Goal: Navigation & Orientation: Understand site structure

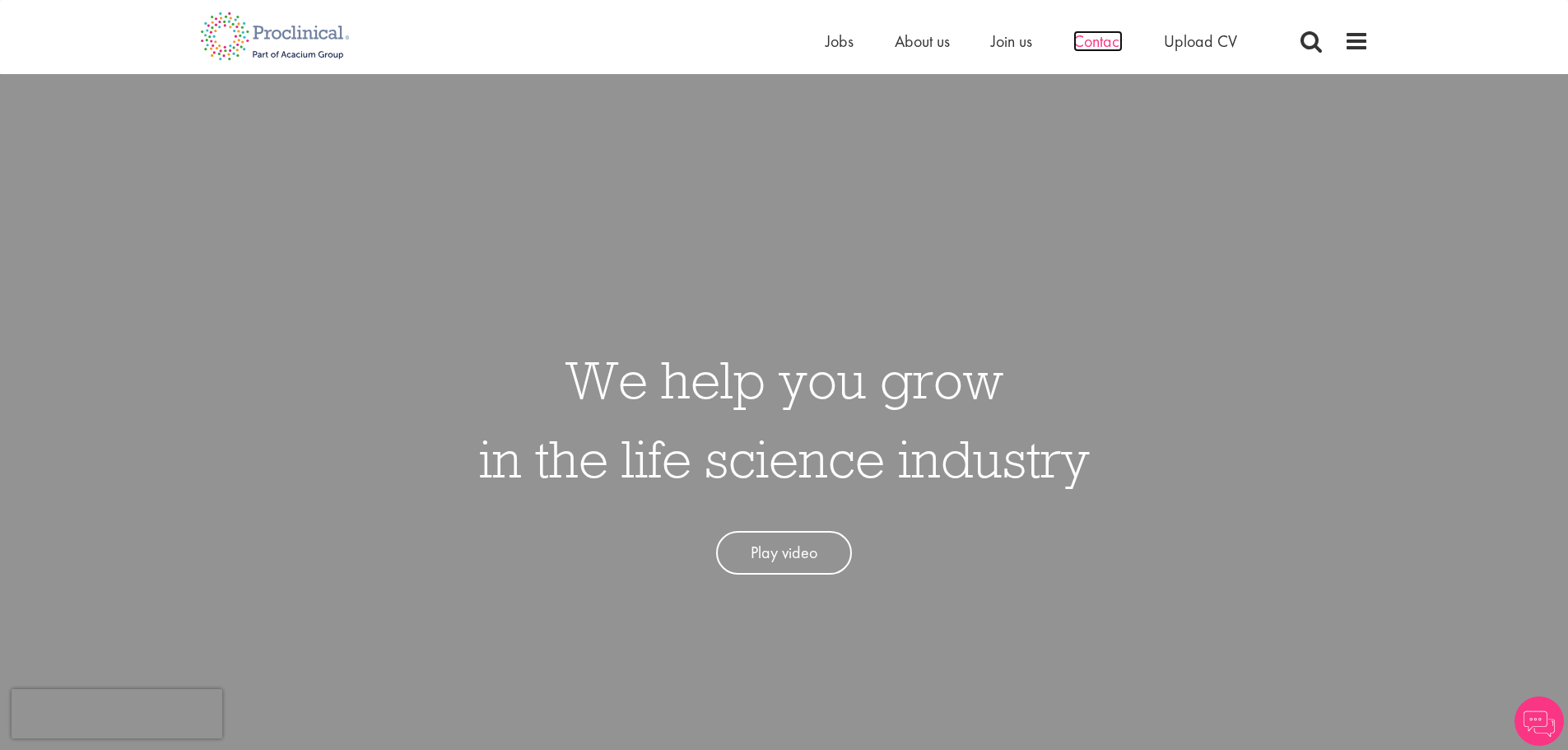
click at [1084, 46] on span "Contact" at bounding box center [1098, 41] width 49 height 21
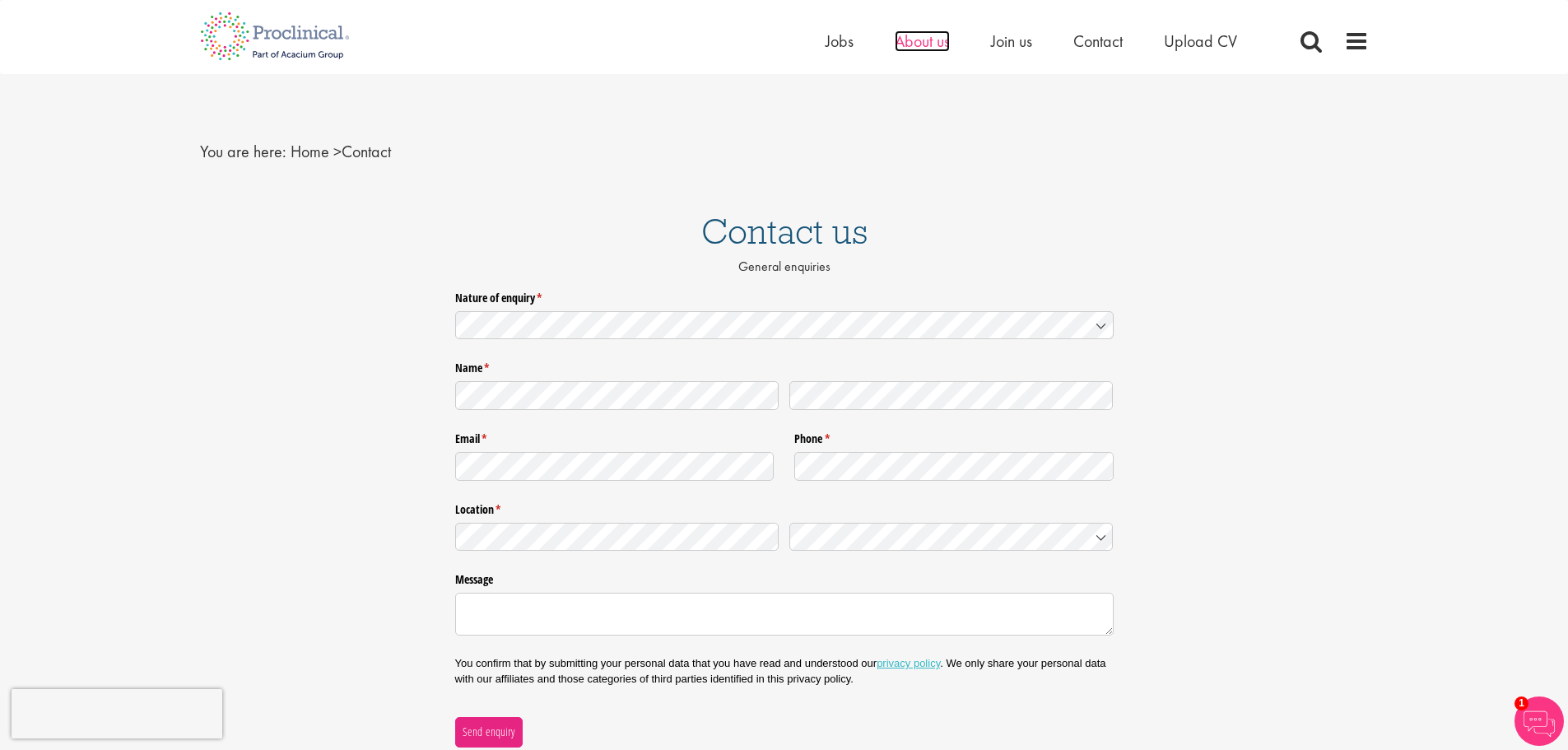
click at [911, 40] on span "About us" at bounding box center [922, 41] width 55 height 21
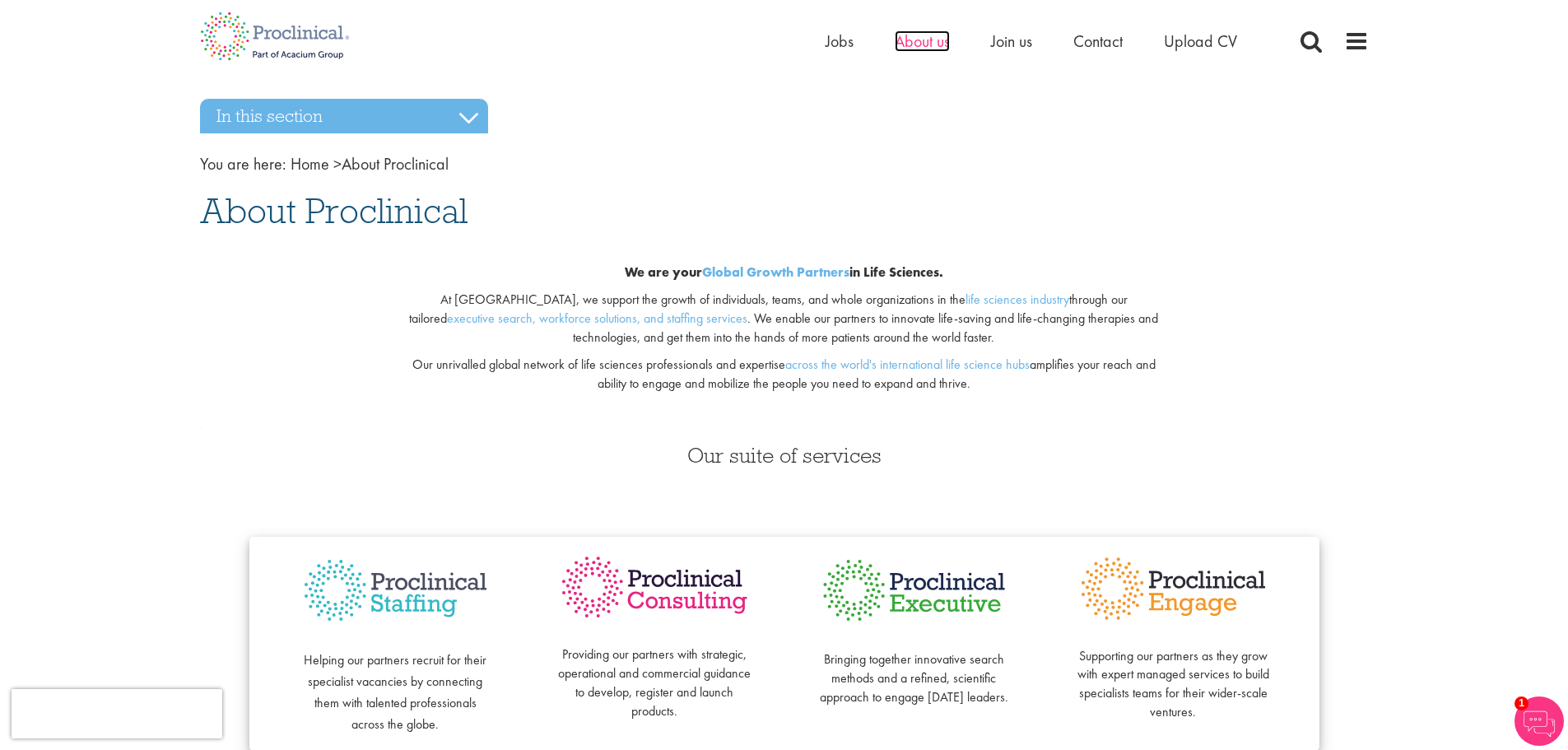
click at [920, 47] on span "About us" at bounding box center [922, 41] width 55 height 21
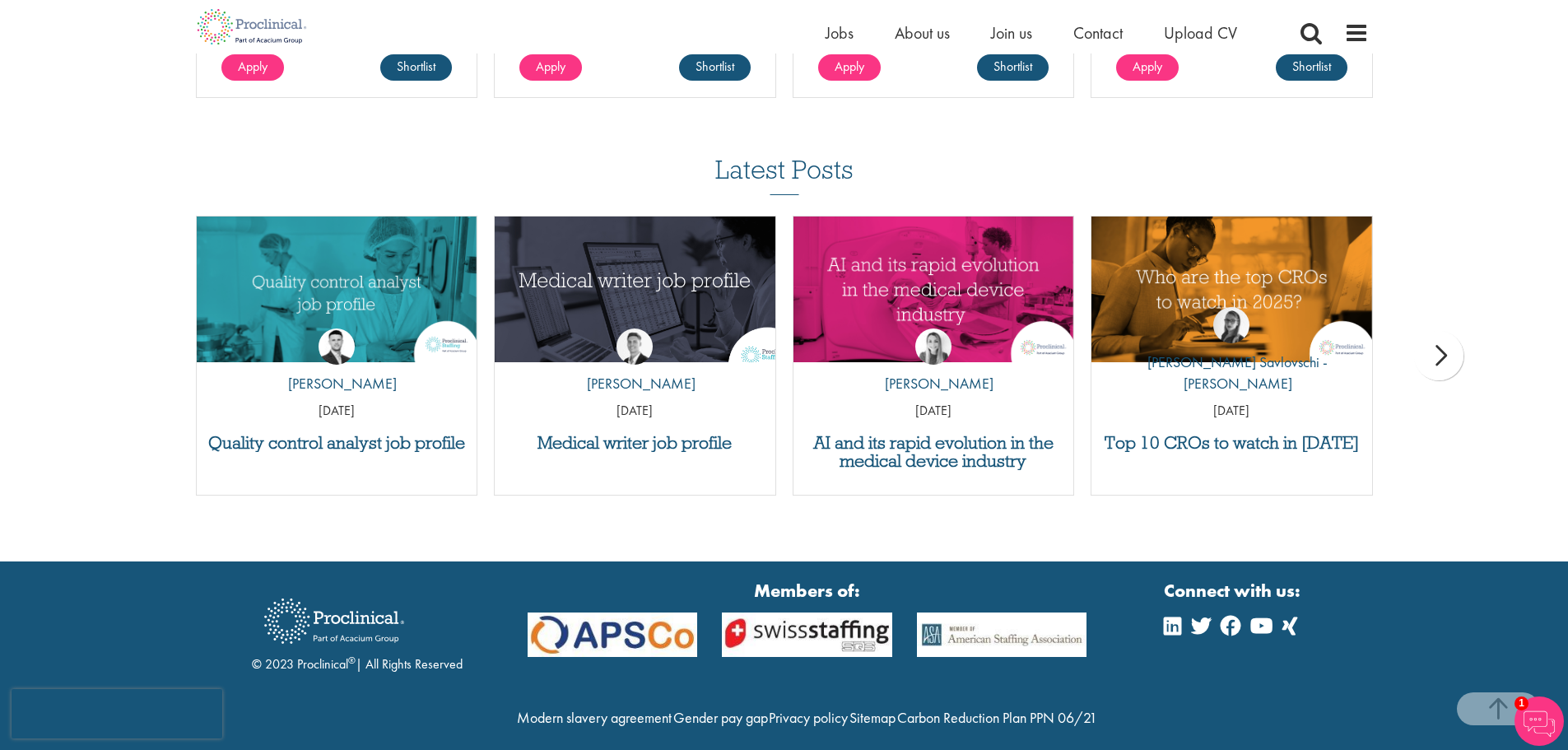
scroll to position [2847, 0]
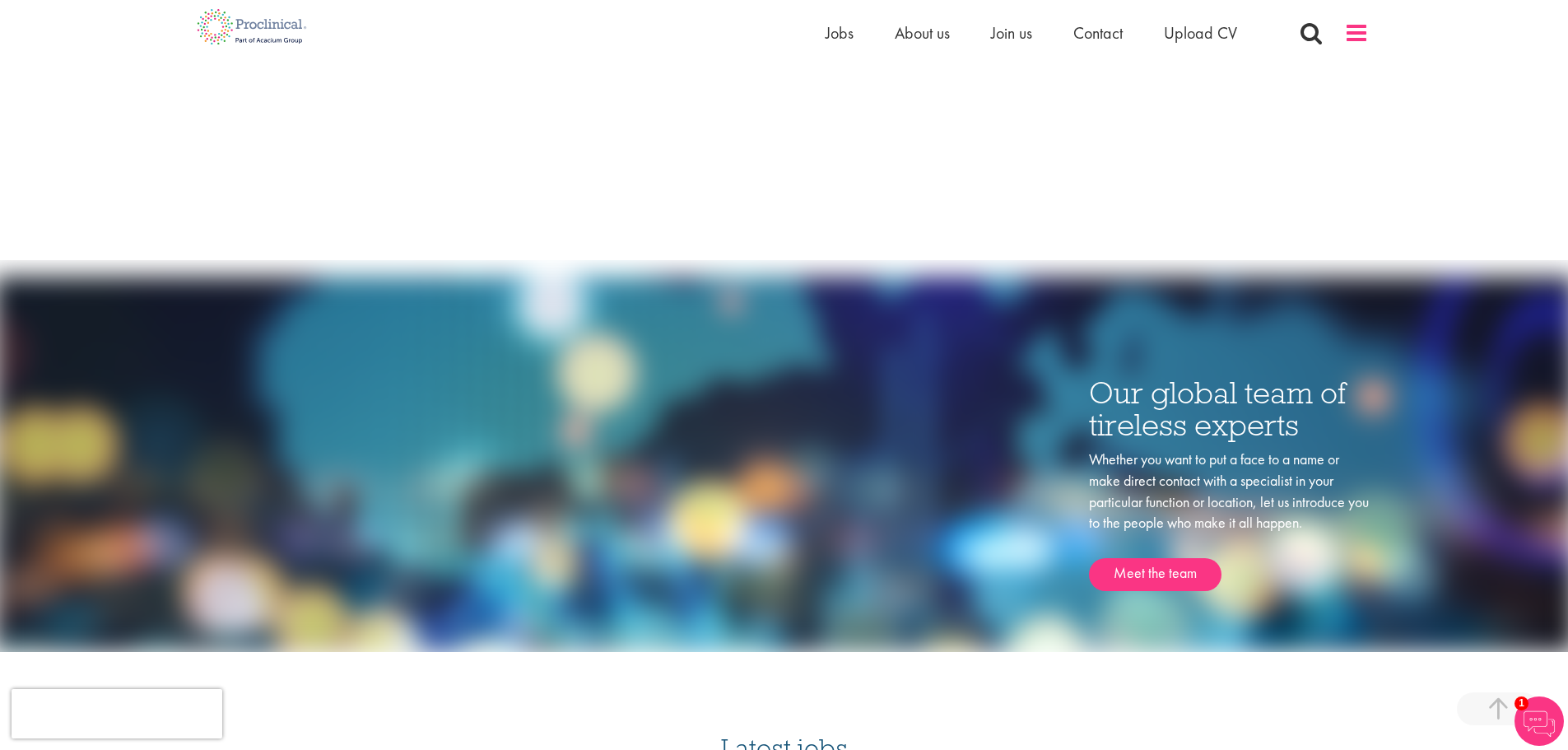
click at [1364, 33] on span at bounding box center [1356, 32] width 25 height 25
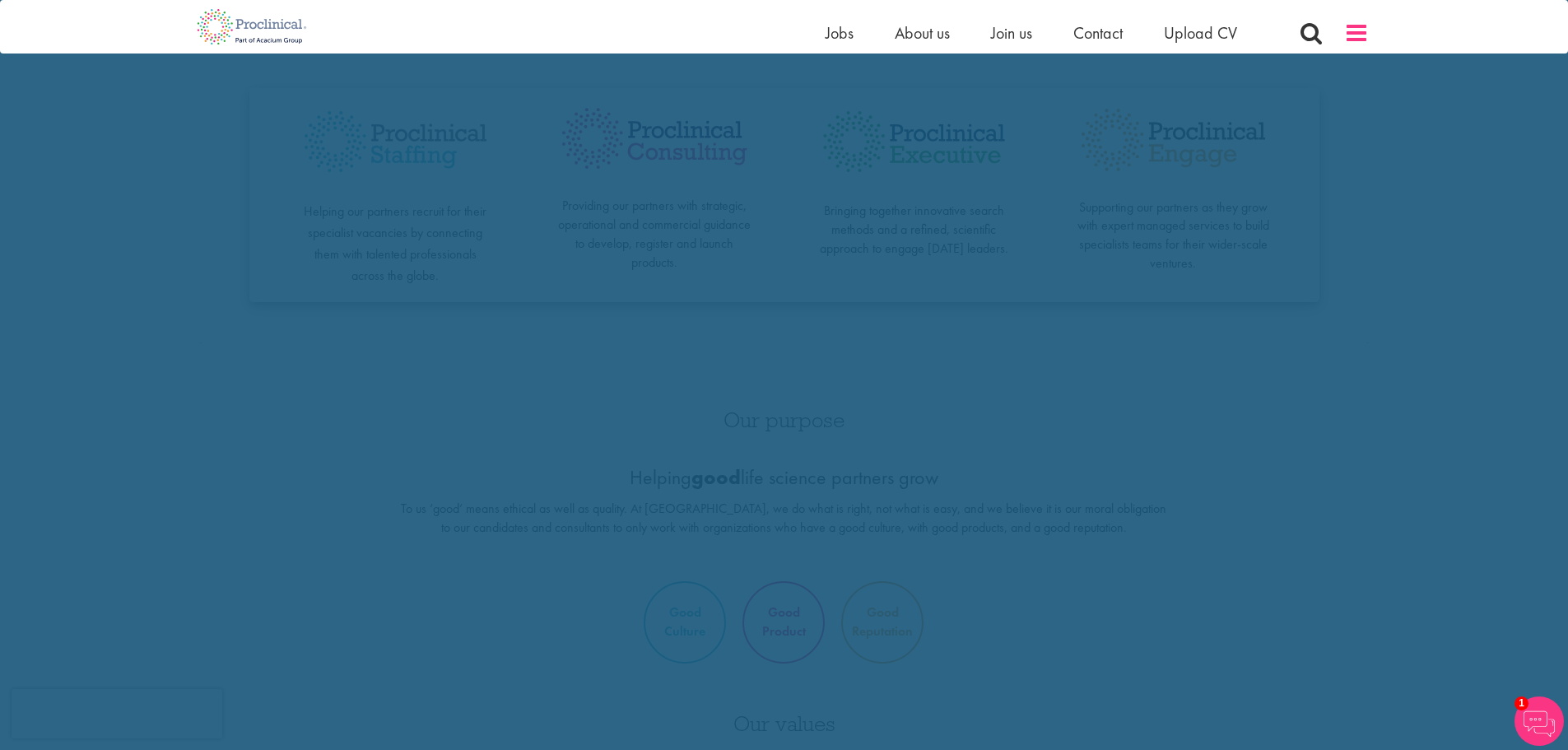
scroll to position [0, 0]
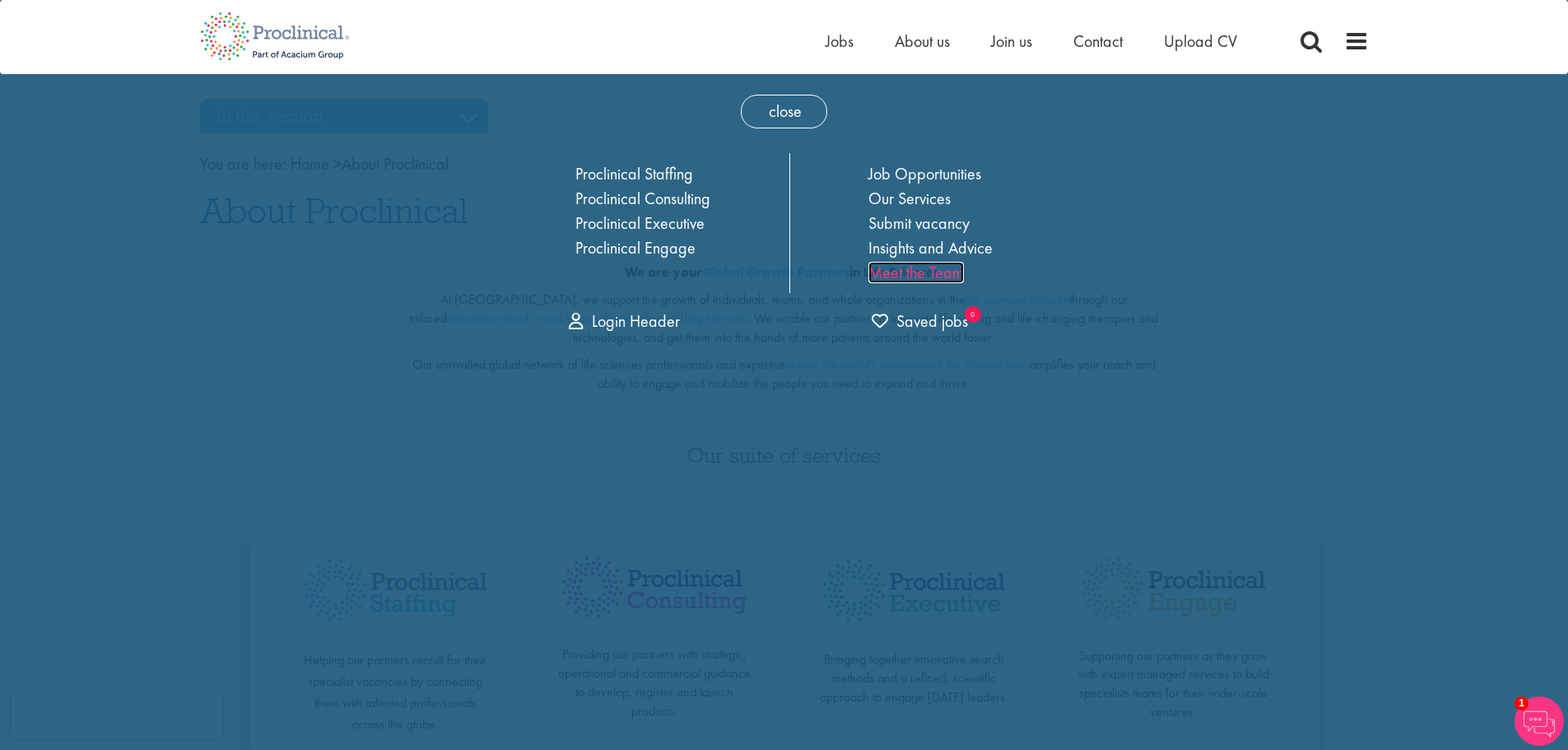
click at [898, 273] on link "Meet the Team" at bounding box center [915, 272] width 95 height 21
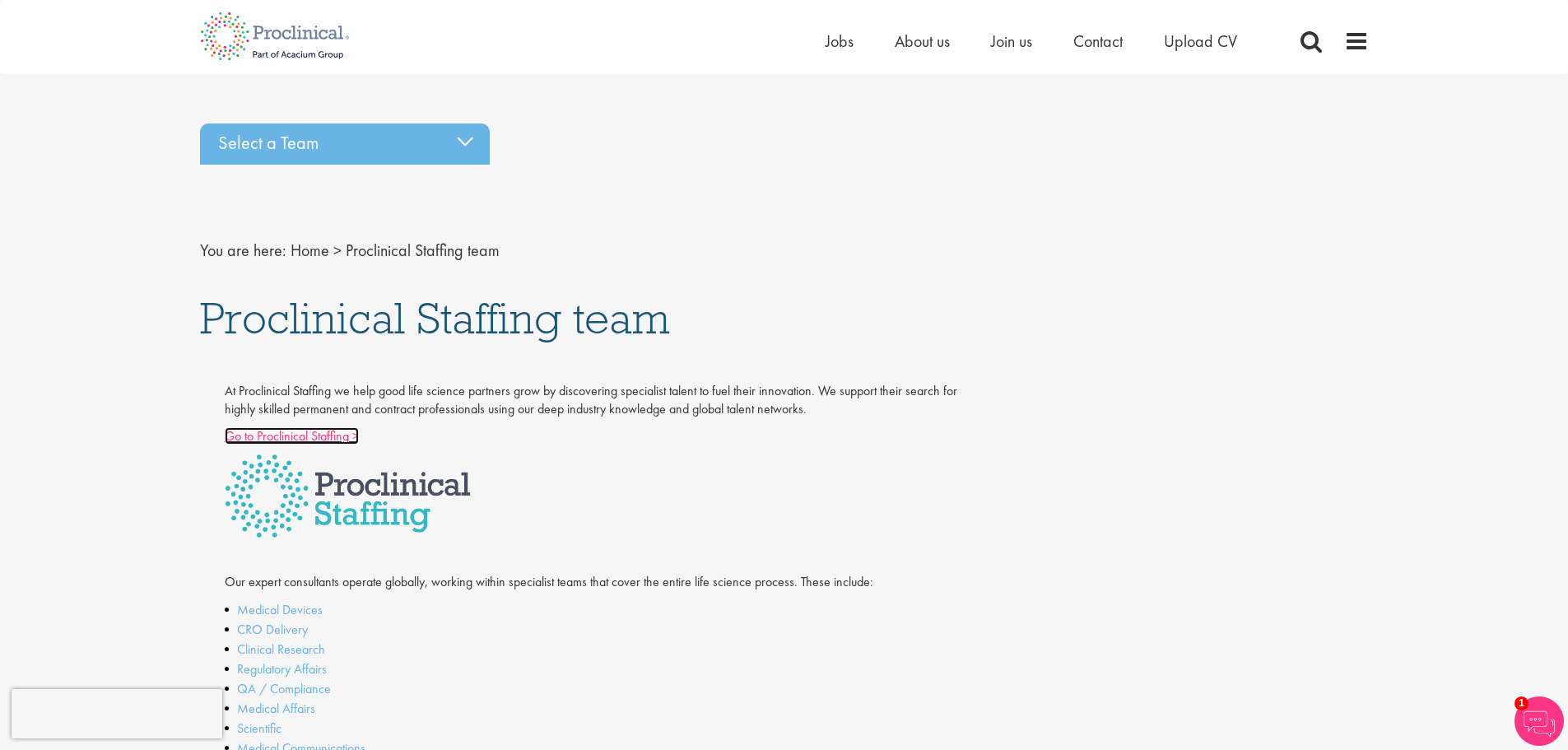
click at [280, 435] on link "Go to Proclinical Staffing >" at bounding box center [292, 436] width 134 height 18
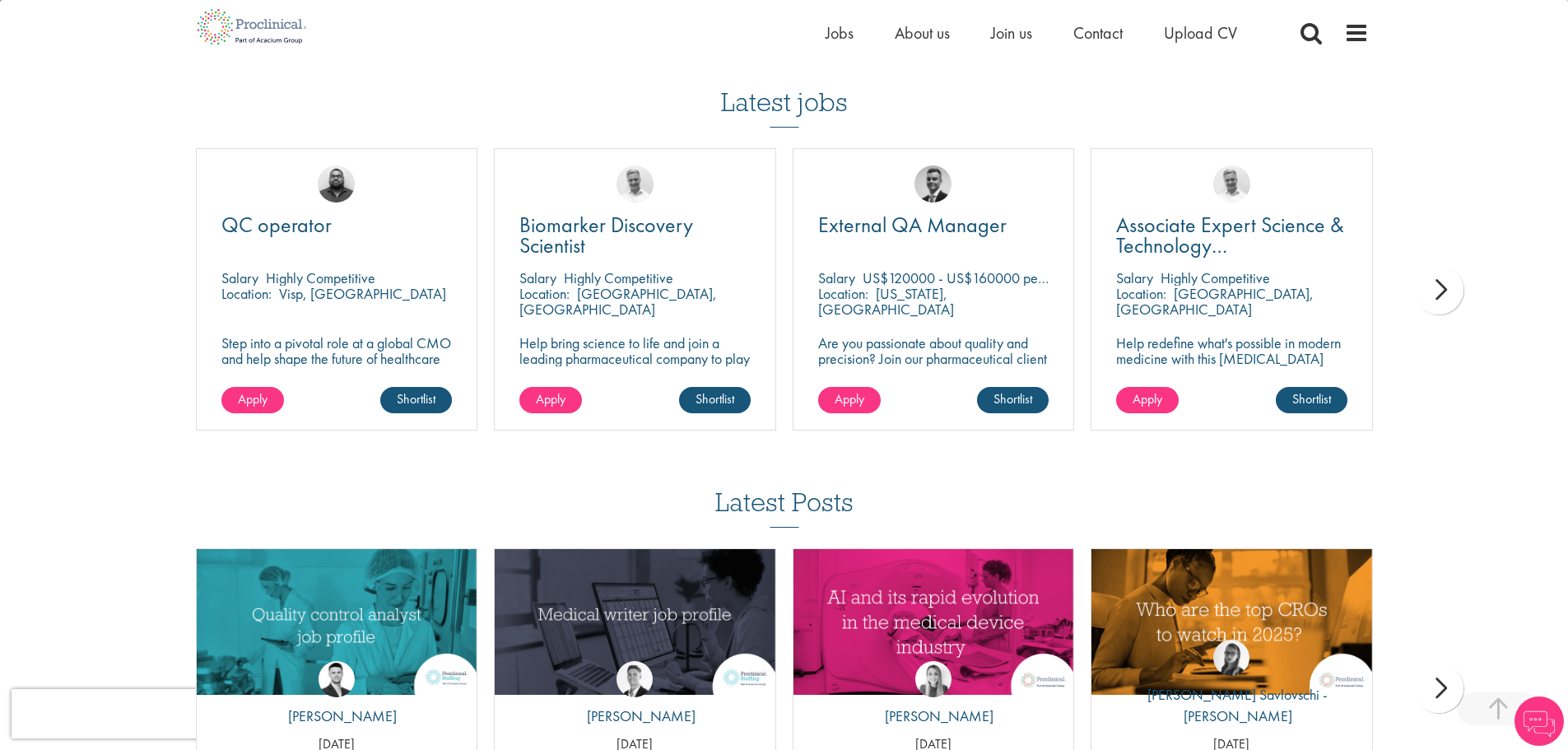
scroll to position [1976, 0]
